Goal: Task Accomplishment & Management: Manage account settings

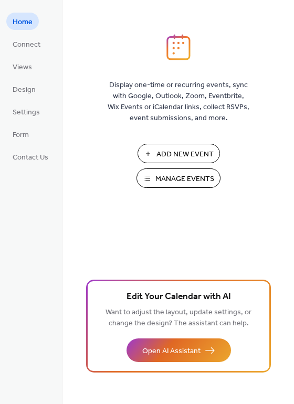
click at [186, 177] on span "Manage Events" at bounding box center [184, 179] width 59 height 11
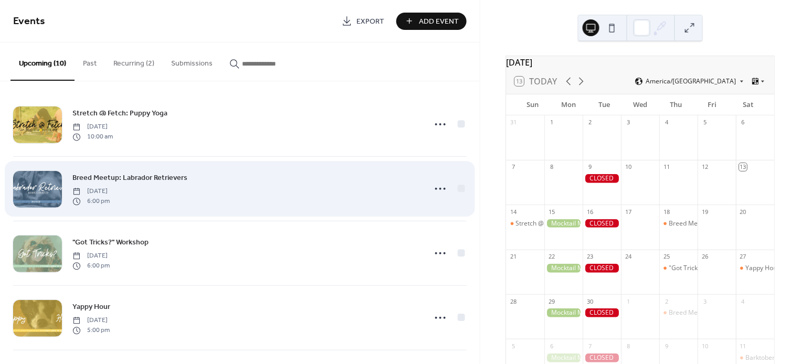
scroll to position [4, 0]
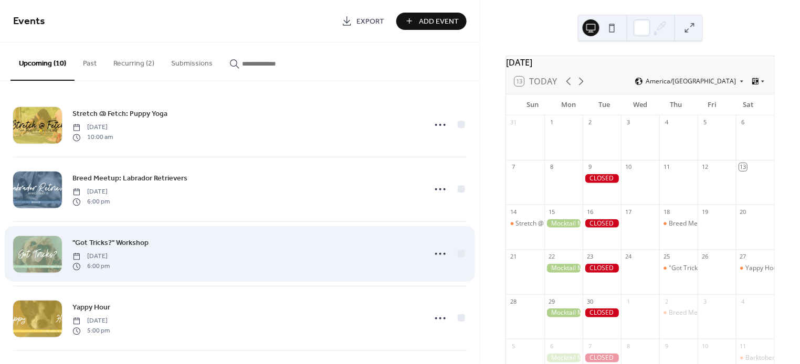
click at [193, 261] on div ""Got Tricks?" Workshop [DATE] 6:00 pm" at bounding box center [245, 254] width 347 height 34
click at [432, 253] on icon at bounding box center [440, 254] width 17 height 17
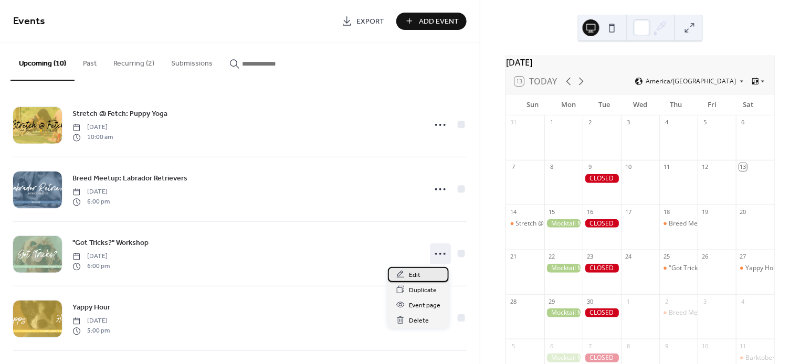
click at [417, 272] on span "Edit" at bounding box center [415, 275] width 12 height 11
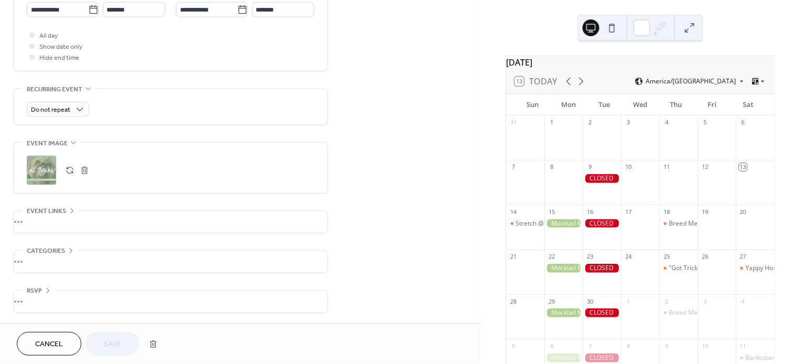
scroll to position [376, 0]
click at [90, 212] on div "•••" at bounding box center [171, 223] width 314 height 22
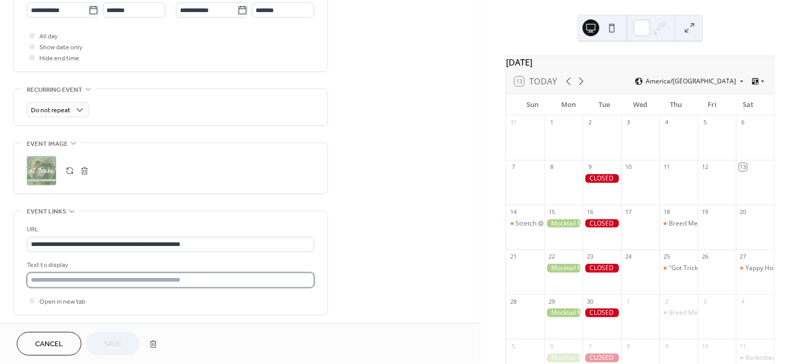
click at [191, 277] on input "text" at bounding box center [171, 280] width 288 height 15
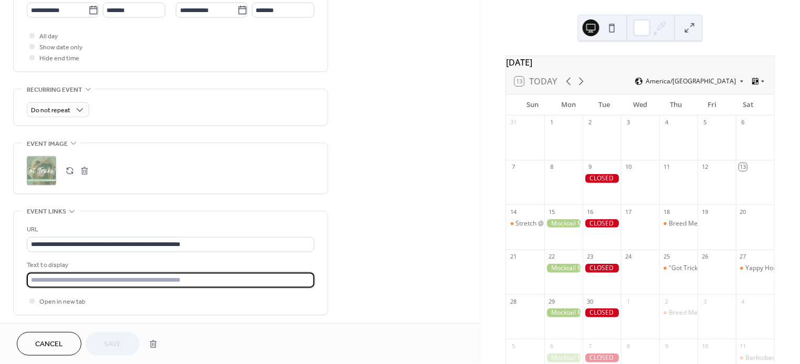
click at [191, 277] on input "text" at bounding box center [171, 280] width 288 height 15
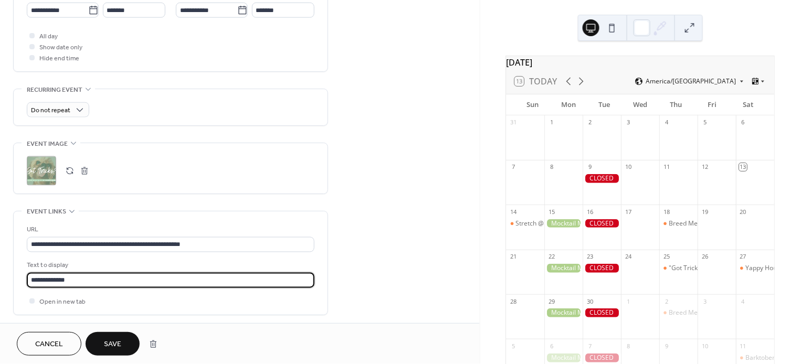
type input "**********"
click at [124, 348] on button "Save" at bounding box center [113, 344] width 54 height 24
